Goal: Task Accomplishment & Management: Use online tool/utility

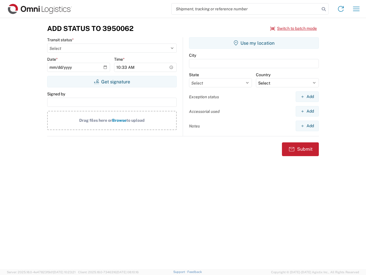
click at [246, 9] on input "search" at bounding box center [246, 8] width 148 height 11
click at [324, 9] on icon at bounding box center [324, 9] width 8 height 8
click at [341, 9] on icon at bounding box center [340, 8] width 9 height 9
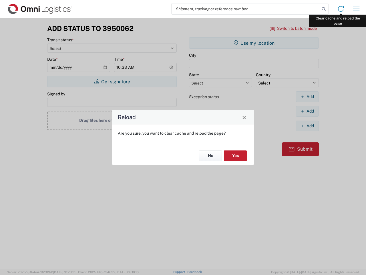
click at [356, 9] on div "Reload Are you sure, you want to clear cache and reload the page? No Yes" at bounding box center [183, 137] width 366 height 275
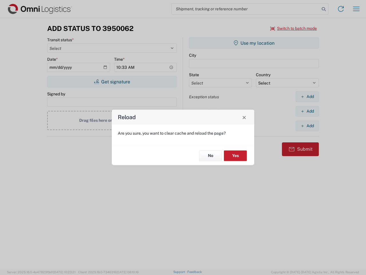
click at [294, 28] on div "Reload Are you sure, you want to clear cache and reload the page? No Yes" at bounding box center [183, 137] width 366 height 275
click at [112, 82] on div "Reload Are you sure, you want to clear cache and reload the page? No Yes" at bounding box center [183, 137] width 366 height 275
click at [254, 43] on div "Reload Are you sure, you want to clear cache and reload the page? No Yes" at bounding box center [183, 137] width 366 height 275
click at [307, 96] on div "Reload Are you sure, you want to clear cache and reload the page? No Yes" at bounding box center [183, 137] width 366 height 275
click at [307, 111] on div "Reload Are you sure, you want to clear cache and reload the page? No Yes" at bounding box center [183, 137] width 366 height 275
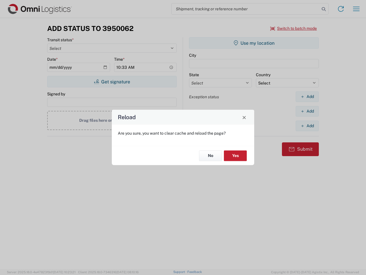
click at [307, 126] on div "Reload Are you sure, you want to clear cache and reload the page? No Yes" at bounding box center [183, 137] width 366 height 275
